Goal: Information Seeking & Learning: Learn about a topic

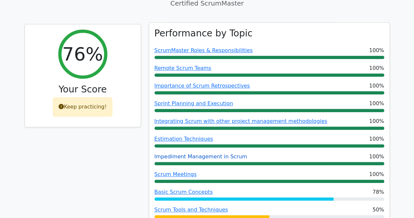
scroll to position [262, 0]
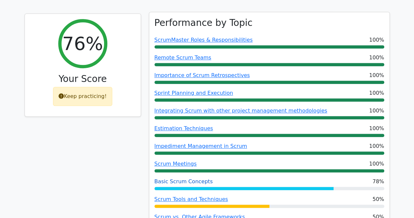
click at [177, 178] on link "Basic Scrum Concepts" at bounding box center [183, 181] width 58 height 6
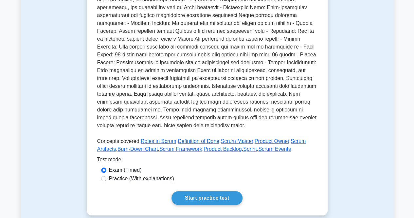
scroll to position [229, 0]
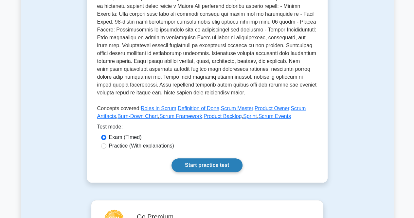
click at [193, 165] on link "Start practice test" at bounding box center [206, 165] width 71 height 14
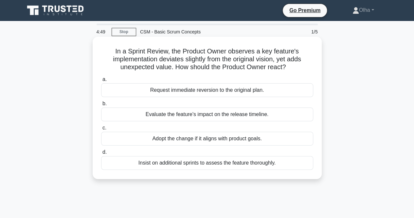
drag, startPoint x: 116, startPoint y: 54, endPoint x: 295, endPoint y: 68, distance: 179.2
click at [295, 68] on h5 "In a Sprint Review, the Product Owner observes a key feature's implementation d…" at bounding box center [206, 59] width 213 height 24
click at [293, 68] on icon ".spinner_0XTQ{transform-origin:center;animation:spinner_y6GP .75s linear infini…" at bounding box center [290, 67] width 8 height 8
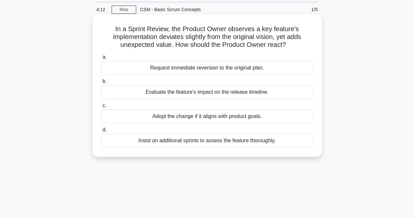
scroll to position [33, 0]
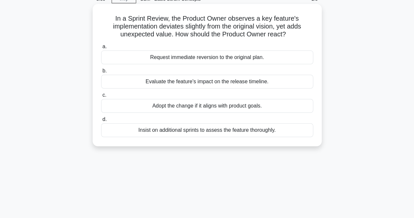
click at [171, 110] on div "Adopt the change if it aligns with product goals." at bounding box center [207, 106] width 212 height 14
click at [101, 97] on input "c. Adopt the change if it aligns with product goals." at bounding box center [101, 95] width 0 height 4
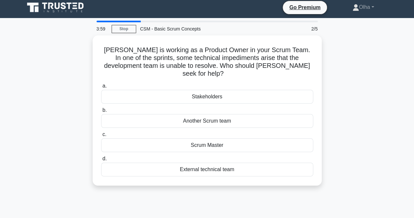
scroll to position [0, 0]
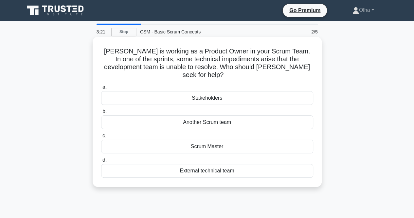
click at [165, 139] on div "Scrum Master" at bounding box center [207, 146] width 212 height 14
click at [101, 138] on input "c. Scrum Master" at bounding box center [101, 135] width 0 height 4
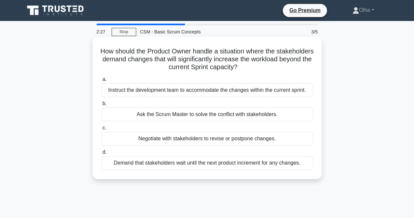
click at [186, 139] on div "Negotiate with stakeholders to revise or postpone changes." at bounding box center [207, 138] width 212 height 14
click at [101, 130] on input "c. Negotiate with stakeholders to revise or postpone changes." at bounding box center [101, 128] width 0 height 4
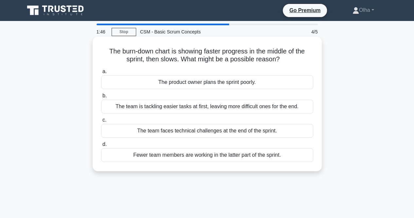
click at [136, 109] on div "The team is tackling easier tasks at first, leaving more difficult ones for the…" at bounding box center [207, 106] width 212 height 14
click at [101, 98] on input "b. The team is tackling easier tasks at first, leaving more difficult ones for …" at bounding box center [101, 96] width 0 height 4
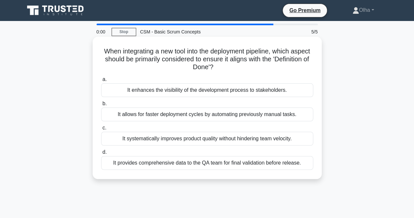
click at [177, 166] on div "It provides comprehensive data to the QA team for final validation before relea…" at bounding box center [207, 163] width 212 height 14
click at [101, 154] on input "d. It provides comprehensive data to the QA team for final validation before re…" at bounding box center [101, 152] width 0 height 4
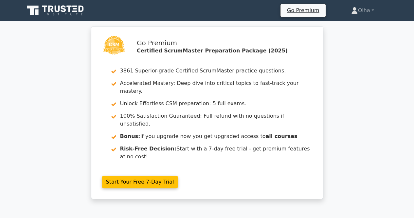
click at [334, 112] on div "Go Premium Certified ScrumMaster Preparation Package (2025) 3861 Superior-grade…" at bounding box center [207, 116] width 414 height 180
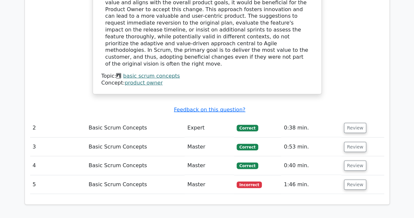
scroll to position [720, 0]
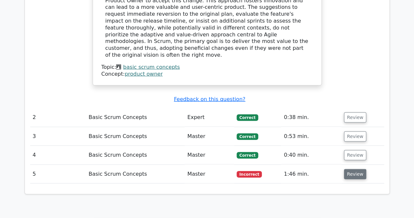
click at [347, 169] on button "Review" at bounding box center [355, 174] width 22 height 10
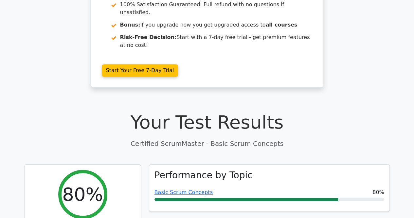
scroll to position [0, 0]
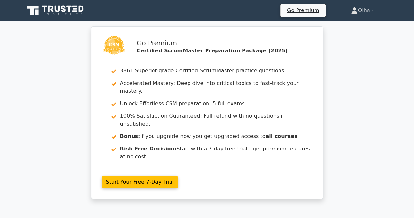
click at [374, 15] on link "Olha" at bounding box center [362, 10] width 54 height 13
click at [54, 10] on icon at bounding box center [56, 10] width 63 height 12
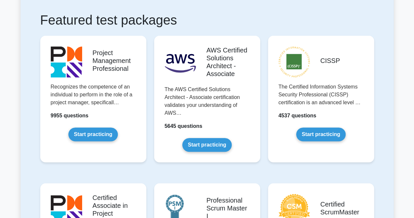
scroll to position [131, 0]
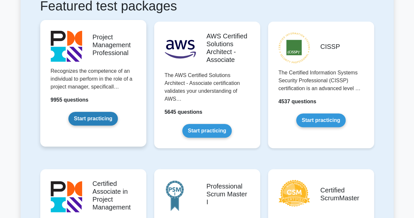
click at [105, 121] on link "Start practicing" at bounding box center [92, 119] width 49 height 14
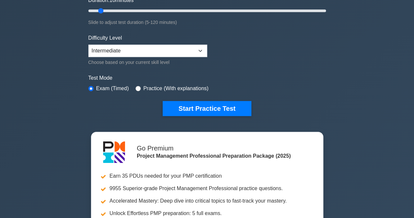
scroll to position [65, 0]
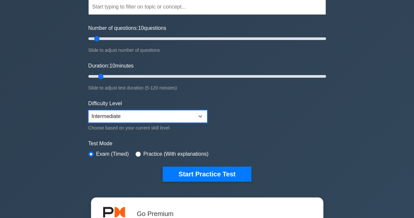
click at [133, 115] on select "Beginner Intermediate Expert" at bounding box center [147, 116] width 119 height 12
click at [88, 110] on select "Beginner Intermediate Expert" at bounding box center [147, 116] width 119 height 12
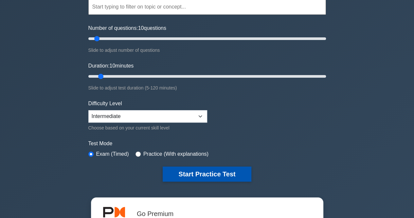
click at [219, 174] on button "Start Practice Test" at bounding box center [207, 173] width 88 height 15
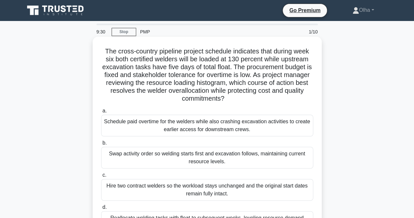
click at [234, 70] on h5 "The cross-country pipeline project schedule indicates that during week six both…" at bounding box center [206, 75] width 213 height 56
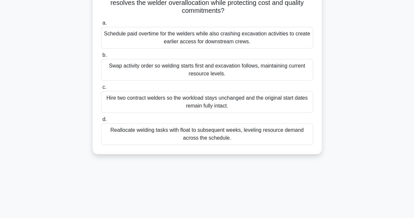
scroll to position [98, 0]
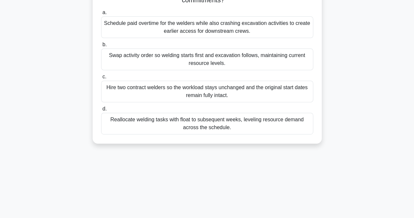
click at [158, 126] on div "Reallocate welding tasks with float to subsequent weeks, leveling resource dema…" at bounding box center [207, 124] width 212 height 22
click at [101, 111] on input "d. Reallocate welding tasks with float to subsequent weeks, leveling resource d…" at bounding box center [101, 109] width 0 height 4
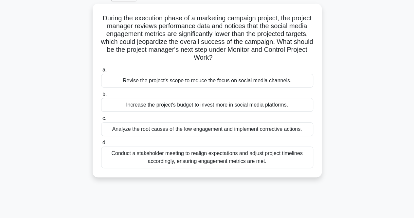
scroll to position [0, 0]
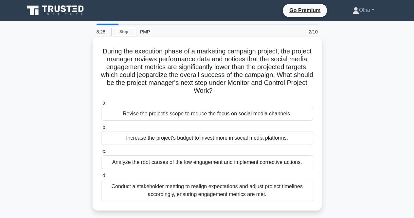
click at [115, 53] on h5 "During the execution phase of a marketing campaign project, the project manager…" at bounding box center [206, 71] width 213 height 48
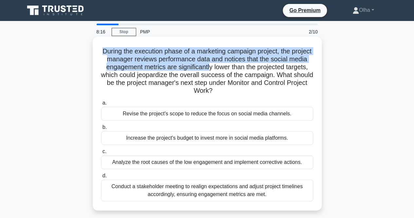
drag, startPoint x: 108, startPoint y: 48, endPoint x: 231, endPoint y: 70, distance: 125.0
click at [231, 70] on h5 "During the execution phase of a marketing campaign project, the project manager…" at bounding box center [206, 71] width 213 height 48
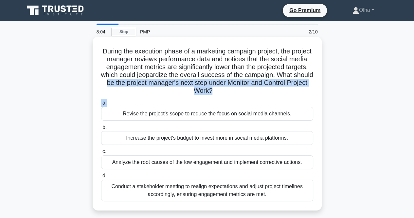
drag, startPoint x: 147, startPoint y: 87, endPoint x: 187, endPoint y: 98, distance: 42.1
click at [187, 98] on div "During the execution phase of a marketing campaign project, the project manager…" at bounding box center [207, 123] width 224 height 168
click at [187, 98] on div "a. Revise the project's scope to reduce the focus on social media channels. b. …" at bounding box center [207, 149] width 220 height 105
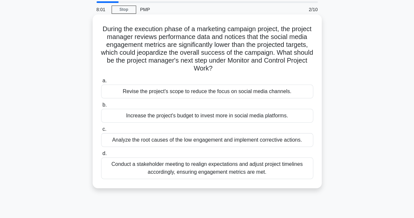
scroll to position [33, 0]
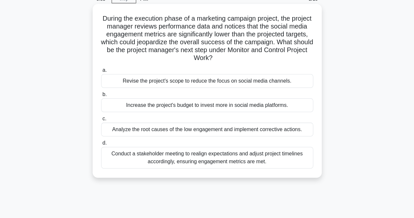
click at [203, 130] on div "Analyze the root causes of the low engagement and implement corrective actions." at bounding box center [207, 129] width 212 height 14
click at [101, 121] on input "c. Analyze the root causes of the low engagement and implement corrective actio…" at bounding box center [101, 118] width 0 height 4
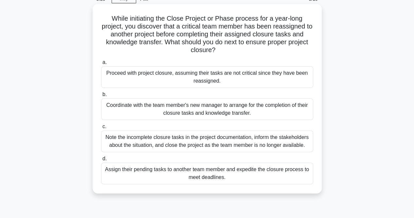
click at [166, 110] on div "Coordinate with the team member's new manager to arrange for the completion of …" at bounding box center [207, 109] width 212 height 22
click at [101, 96] on input "b. Coordinate with the team member's new manager to arrange for the completion …" at bounding box center [101, 94] width 0 height 4
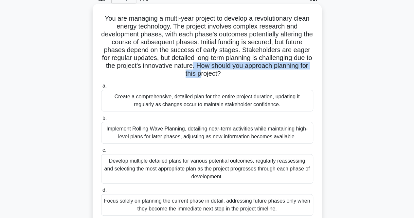
drag, startPoint x: 201, startPoint y: 66, endPoint x: 207, endPoint y: 78, distance: 13.5
click at [207, 78] on div "You are managing a multi-year project to develop a revolutionary clean energy t…" at bounding box center [207, 114] width 224 height 215
click at [238, 83] on label "a. Create a comprehensive, detailed plan for the entire project duration, updat…" at bounding box center [207, 96] width 212 height 29
click at [101, 84] on input "a. Create a comprehensive, detailed plan for the entire project duration, updat…" at bounding box center [101, 86] width 0 height 4
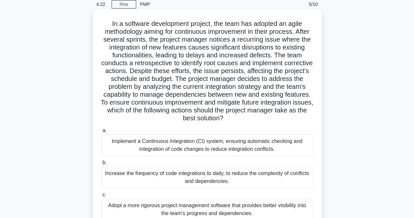
scroll to position [0, 0]
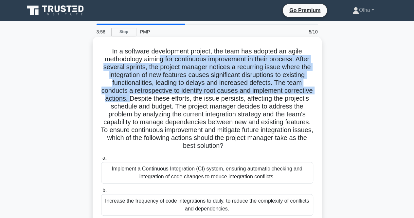
drag, startPoint x: 167, startPoint y: 61, endPoint x: 157, endPoint y: 101, distance: 41.9
click at [157, 101] on h5 "In a software development project, the team has adopted an agile methodology ai…" at bounding box center [206, 98] width 213 height 103
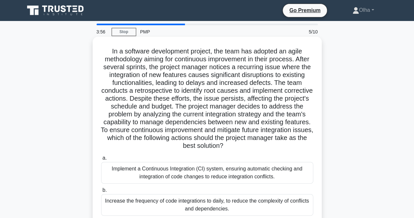
click at [164, 98] on h5 "In a software development project, the team has adopted an agile methodology ai…" at bounding box center [206, 98] width 213 height 103
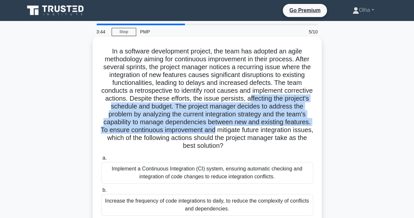
drag, startPoint x: 278, startPoint y: 98, endPoint x: 254, endPoint y: 128, distance: 38.5
click at [254, 128] on h5 "In a software development project, the team has adopted an agile methodology ai…" at bounding box center [206, 98] width 213 height 103
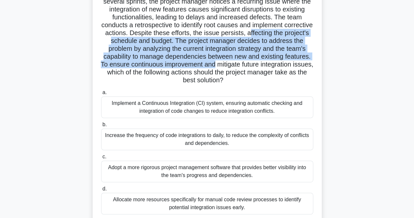
scroll to position [98, 0]
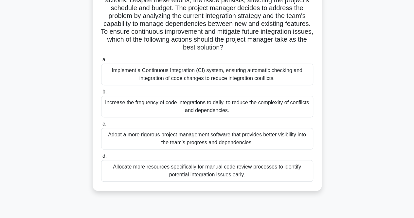
click at [153, 81] on div "Implement a Continuous Integration (CI) system, ensuring automatic checking and…" at bounding box center [207, 74] width 212 height 22
click at [101, 62] on input "a. Implement a Continuous Integration (CI) system, ensuring automatic checking …" at bounding box center [101, 60] width 0 height 4
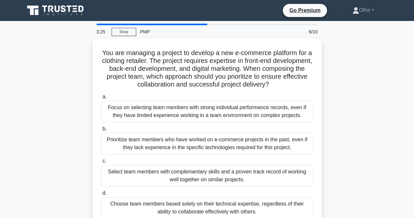
scroll to position [0, 0]
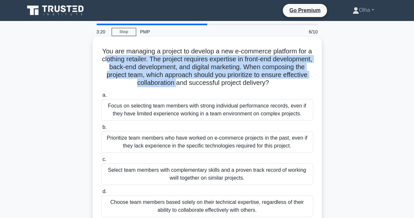
drag, startPoint x: 126, startPoint y: 58, endPoint x: 200, endPoint y: 82, distance: 78.1
click at [200, 82] on h5 "You are managing a project to develop a new e-commerce platform for a clothing …" at bounding box center [206, 67] width 213 height 40
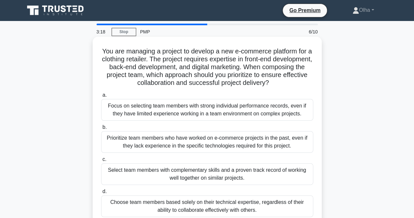
click at [200, 82] on h5 "You are managing a project to develop a new e-commerce platform for a clothing …" at bounding box center [206, 67] width 213 height 40
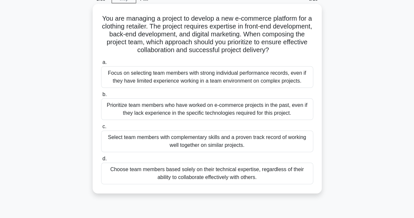
click at [120, 140] on div "Select team members with complementary skills and a proven track record of work…" at bounding box center [207, 141] width 212 height 22
click at [101, 129] on input "c. Select team members with complementary skills and a proven track record of w…" at bounding box center [101, 126] width 0 height 4
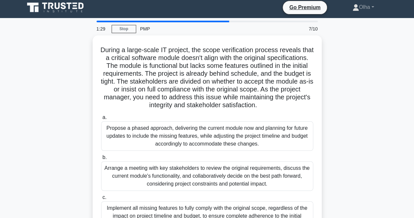
scroll to position [0, 0]
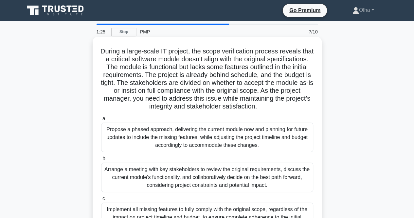
drag, startPoint x: 216, startPoint y: 59, endPoint x: 161, endPoint y: 66, distance: 55.1
click at [161, 66] on h5 "During a large-scale IT project, the scope verification process reveals that a …" at bounding box center [206, 78] width 213 height 63
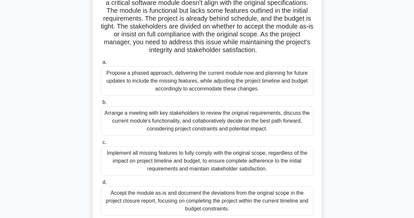
scroll to position [65, 0]
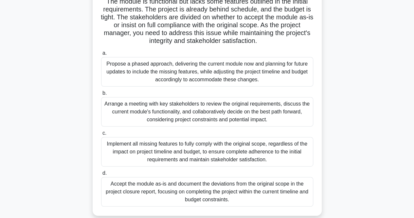
click at [165, 84] on div "Propose a phased approach, delivering the current module now and planning for f…" at bounding box center [207, 71] width 212 height 29
click at [101, 55] on input "a. Propose a phased approach, delivering the current module now and planning fo…" at bounding box center [101, 53] width 0 height 4
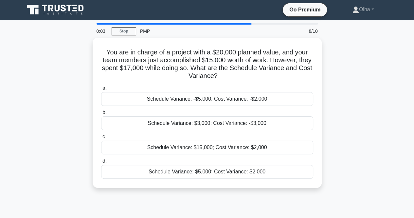
scroll to position [0, 0]
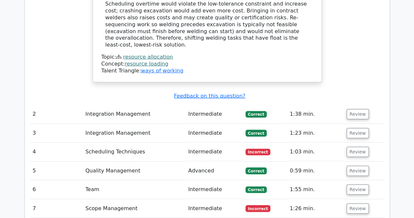
scroll to position [883, 0]
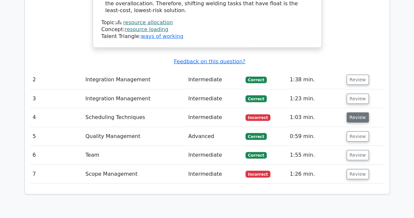
click at [352, 112] on button "Review" at bounding box center [357, 117] width 22 height 10
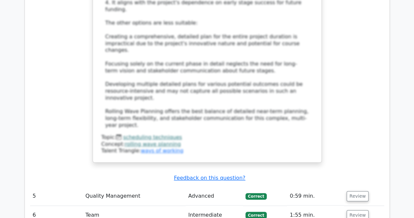
scroll to position [1341, 0]
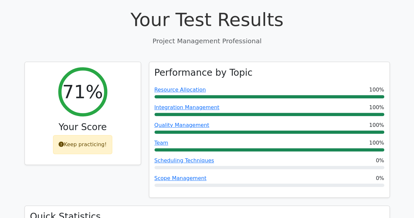
scroll to position [262, 0]
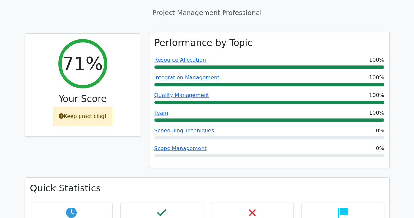
click at [177, 127] on link "Scheduling Techniques" at bounding box center [184, 130] width 60 height 6
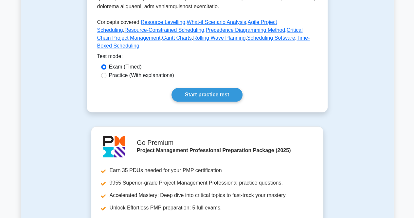
scroll to position [360, 0]
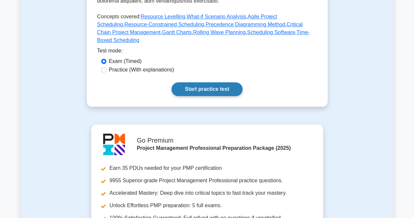
click at [193, 82] on link "Start practice test" at bounding box center [206, 89] width 71 height 14
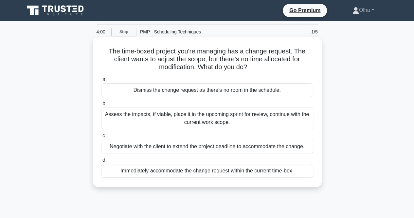
click at [215, 147] on div "Negotiate with the client to extend the project deadline to accommodate the cha…" at bounding box center [207, 146] width 212 height 14
click at [101, 138] on input "c. Negotiate with the client to extend the project deadline to accommodate the …" at bounding box center [101, 135] width 0 height 4
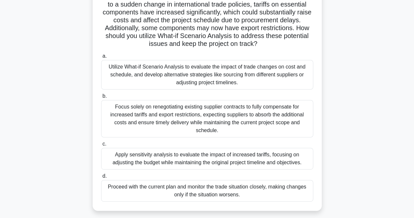
scroll to position [65, 0]
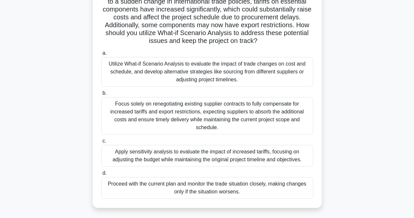
click at [186, 78] on div "Utilize What-if Scenario Analysis to evaluate the impact of trade changes on co…" at bounding box center [207, 71] width 212 height 29
click at [101, 55] on input "a. Utilize What-if Scenario Analysis to evaluate the impact of trade changes on…" at bounding box center [101, 53] width 0 height 4
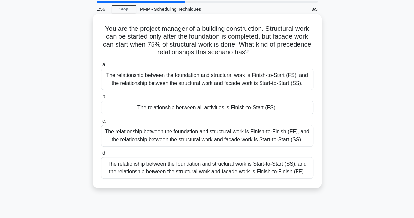
scroll to position [33, 0]
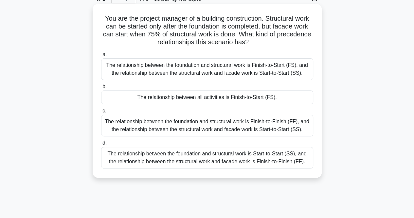
click at [140, 97] on div "The relationship between all activities is Finish-to-Start (FS)." at bounding box center [207, 97] width 212 height 14
click at [101, 89] on input "b. The relationship between all activities is Finish-to-Start (FS)." at bounding box center [101, 86] width 0 height 4
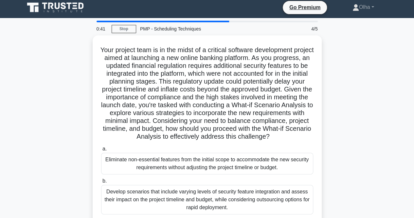
scroll to position [0, 0]
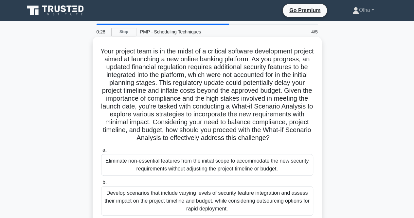
drag, startPoint x: 152, startPoint y: 64, endPoint x: 244, endPoint y: 149, distance: 125.4
click at [244, 142] on h5 "Your project team is in the midst of a critical software development project ai…" at bounding box center [206, 94] width 213 height 95
click at [270, 142] on icon ".spinner_0XTQ{transform-origin:center;animation:spinner_y6GP .75s linear infini…" at bounding box center [274, 138] width 8 height 8
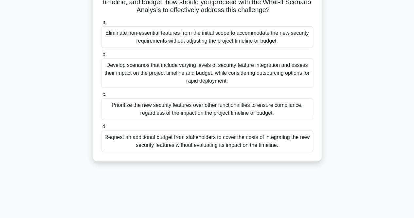
scroll to position [131, 0]
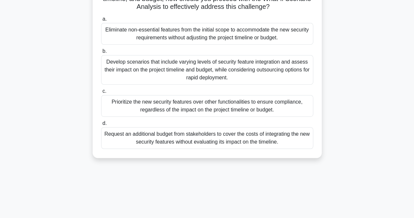
click at [181, 115] on div "Prioritize the new security features over other functionalities to ensure compl…" at bounding box center [207, 106] width 212 height 22
click at [101, 93] on input "c. Prioritize the new security features over other functionalities to ensure co…" at bounding box center [101, 91] width 0 height 4
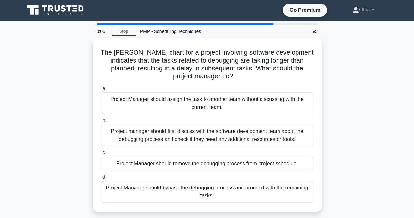
scroll to position [0, 0]
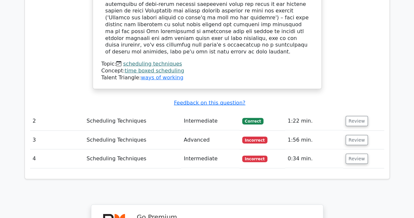
scroll to position [785, 0]
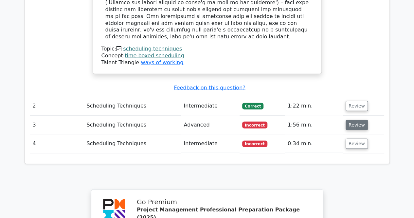
click at [353, 120] on button "Review" at bounding box center [356, 125] width 22 height 10
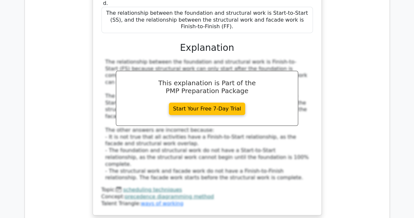
scroll to position [1145, 0]
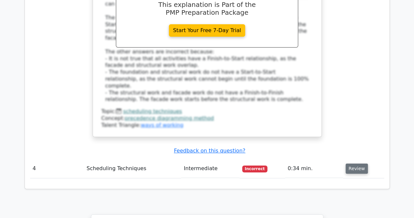
click at [357, 163] on button "Review" at bounding box center [356, 168] width 22 height 10
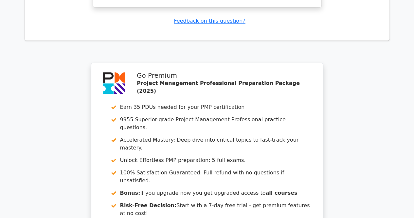
scroll to position [1799, 0]
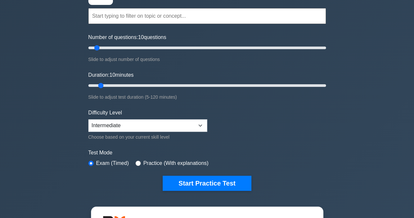
scroll to position [65, 0]
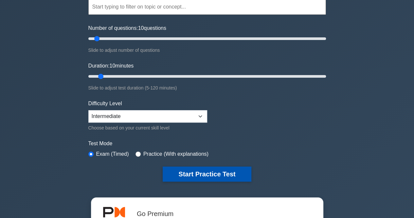
click at [194, 172] on button "Start Practice Test" at bounding box center [207, 173] width 88 height 15
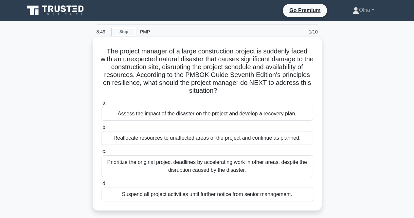
click at [236, 138] on div "Reallocate resources to unaffected areas of the project and continue as planned." at bounding box center [207, 138] width 212 height 14
click at [101, 129] on input "b. Reallocate resources to unaffected areas of the project and continue as plan…" at bounding box center [101, 127] width 0 height 4
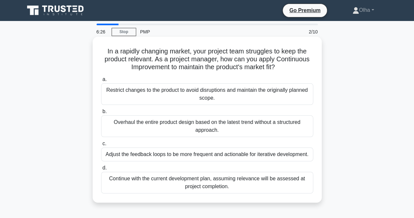
click at [214, 153] on div "Adjust the feedback loops to be more frequent and actionable for iterative deve…" at bounding box center [207, 154] width 212 height 14
click at [101, 146] on input "c. Adjust the feedback loops to be more frequent and actionable for iterative d…" at bounding box center [101, 143] width 0 height 4
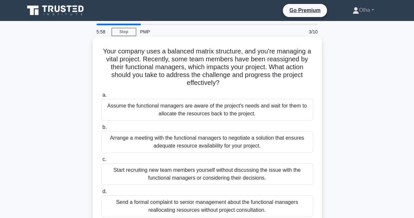
scroll to position [33, 0]
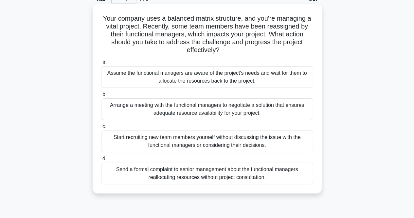
click at [130, 114] on div "Arrange a meeting with the functional managers to negotiate a solution that ens…" at bounding box center [207, 109] width 212 height 22
click at [101, 96] on input "b. Arrange a meeting with the functional managers to negotiate a solution that …" at bounding box center [101, 94] width 0 height 4
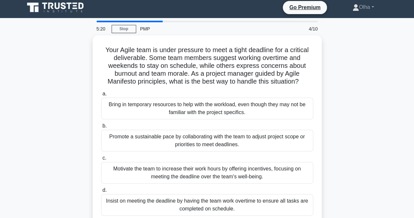
scroll to position [0, 0]
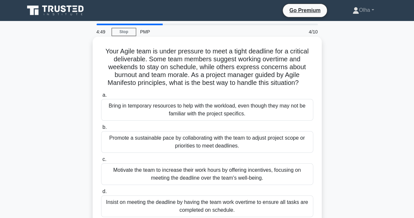
click at [174, 139] on div "Promote a sustainable pace by collaborating with the team to adjust project sco…" at bounding box center [207, 142] width 212 height 22
click at [101, 129] on input "b. Promote a sustainable pace by collaborating with the team to adjust project …" at bounding box center [101, 127] width 0 height 4
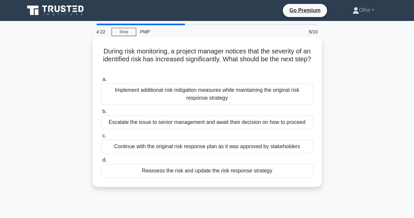
click at [158, 174] on div "Reassess the risk and update the risk response strategy" at bounding box center [207, 171] width 212 height 14
click at [101, 162] on input "d. Reassess the risk and update the risk response strategy" at bounding box center [101, 160] width 0 height 4
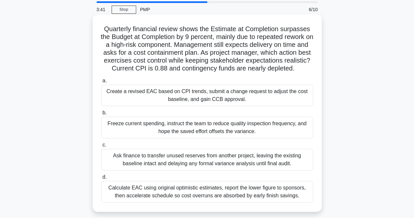
scroll to position [33, 0]
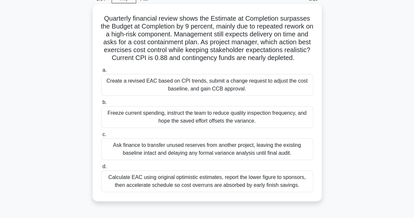
click at [170, 95] on div "Create a revised EAC based on CPI trends, submit a change request to adjust the…" at bounding box center [207, 85] width 212 height 22
click at [101, 72] on input "a. Create a revised EAC based on CPI trends, submit a change request to adjust …" at bounding box center [101, 70] width 0 height 4
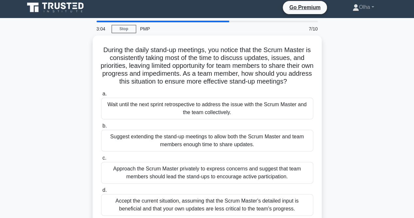
scroll to position [0, 0]
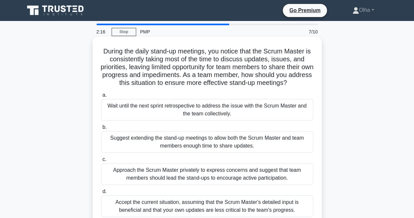
click at [178, 179] on div "Approach the Scrum Master privately to express concerns and suggest that team m…" at bounding box center [207, 174] width 212 height 22
click at [101, 161] on input "c. Approach the Scrum Master privately to express concerns and suggest that tea…" at bounding box center [101, 159] width 0 height 4
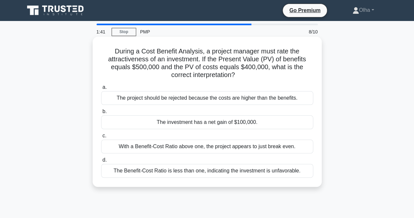
click at [244, 121] on div "The investment has a net gain of $100,000." at bounding box center [207, 122] width 212 height 14
click at [101, 114] on input "b. The investment has a net gain of $100,000." at bounding box center [101, 111] width 0 height 4
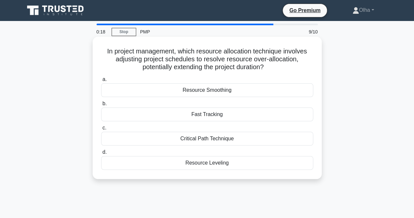
click at [219, 166] on div "Resource Leveling" at bounding box center [207, 163] width 212 height 14
click at [101, 154] on input "d. Resource Leveling" at bounding box center [101, 152] width 0 height 4
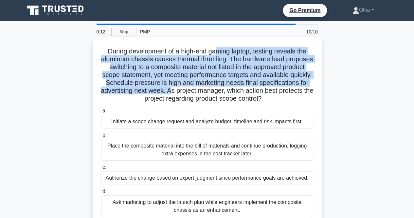
drag, startPoint x: 215, startPoint y: 51, endPoint x: 232, endPoint y: 89, distance: 42.2
click at [232, 89] on h5 "During development of a high-end gaming laptop, testing reveals the aluminum ch…" at bounding box center [206, 75] width 213 height 56
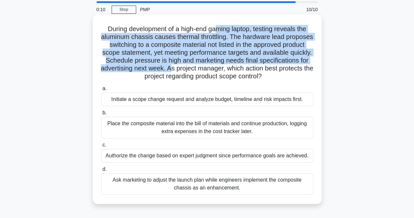
scroll to position [33, 0]
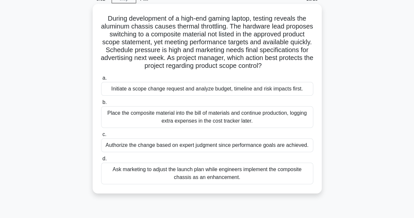
click at [156, 92] on div "Initiate a scope change request and analyze budget, timeline and risk impacts f…" at bounding box center [207, 89] width 212 height 14
click at [101, 80] on input "a. Initiate a scope change request and analyze budget, timeline and risk impact…" at bounding box center [101, 78] width 0 height 4
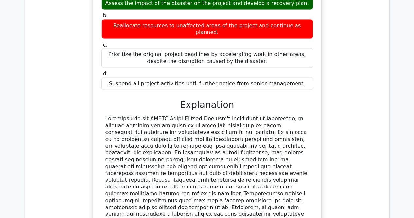
scroll to position [720, 0]
